Goal: Task Accomplishment & Management: Use online tool/utility

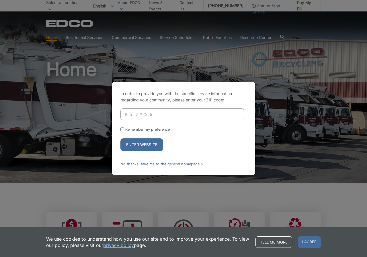
click at [128, 117] on input "Enter ZIP Code" at bounding box center [182, 114] width 124 height 12
type input "90245"
click at [142, 145] on button "Enter Website" at bounding box center [141, 145] width 43 height 13
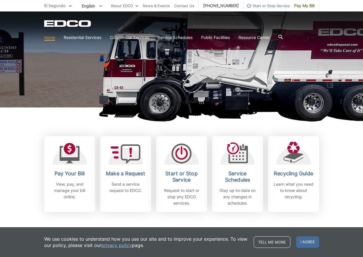
scroll to position [77, 0]
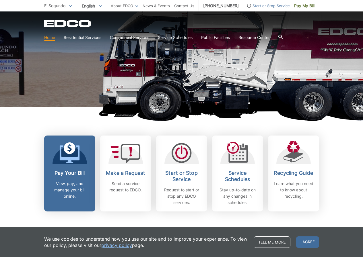
click at [61, 183] on p "View, pay, and manage your bill online." at bounding box center [69, 190] width 42 height 19
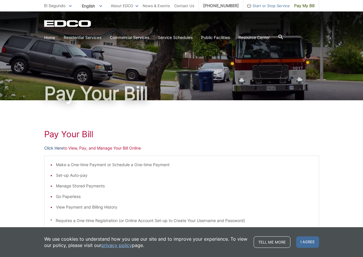
click at [58, 148] on link "Click Here" at bounding box center [53, 148] width 19 height 6
